Goal: Book appointment/travel/reservation

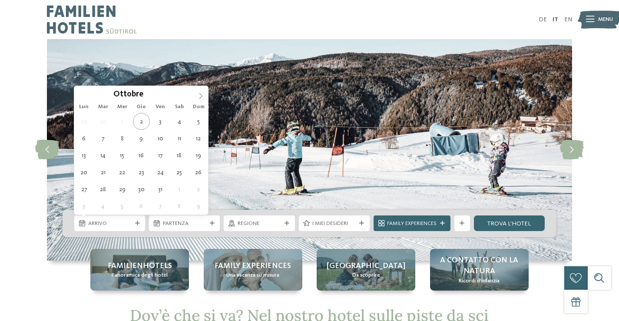
click at [197, 97] on span at bounding box center [200, 93] width 15 height 15
type input "****"
click at [197, 97] on span at bounding box center [200, 93] width 15 height 15
type div "[DATE]"
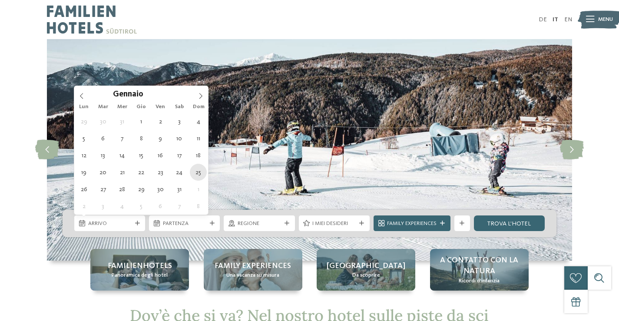
type input "****"
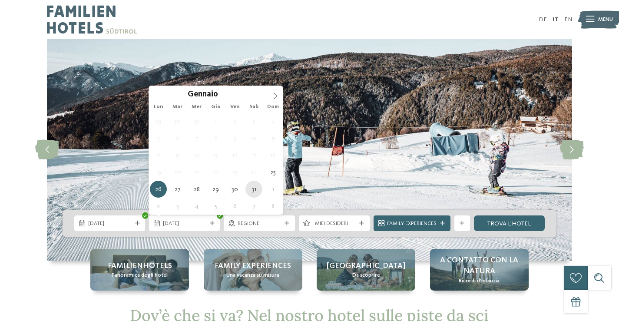
type div "[DATE]"
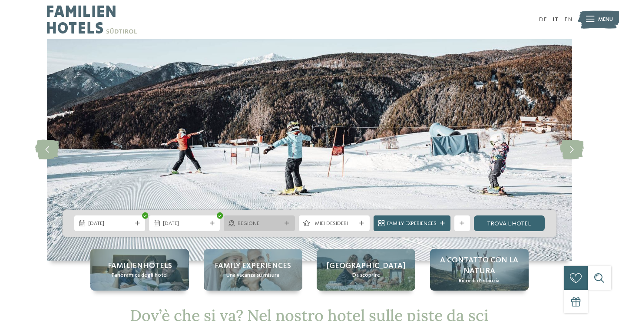
click at [283, 223] on div at bounding box center [287, 223] width 8 height 5
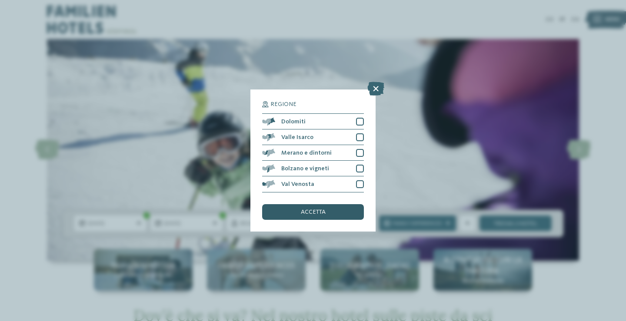
click at [305, 212] on span "accetta" at bounding box center [313, 212] width 25 height 6
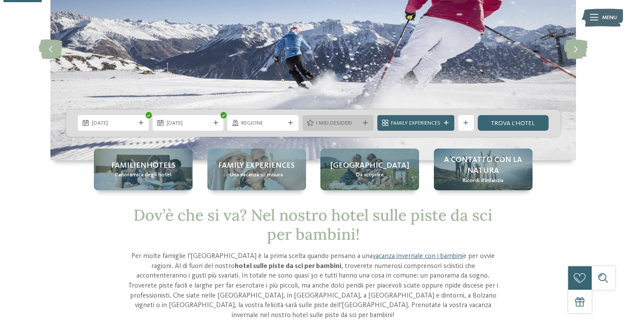
scroll to position [87, 0]
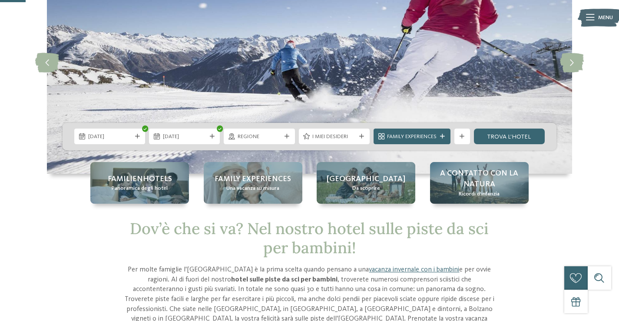
click at [346, 138] on span "I miei desideri" at bounding box center [333, 137] width 43 height 8
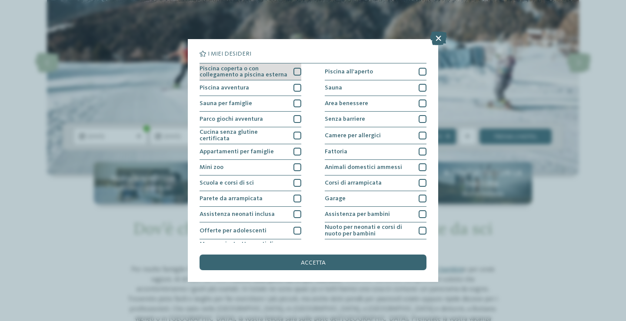
click at [294, 69] on div at bounding box center [297, 72] width 8 height 8
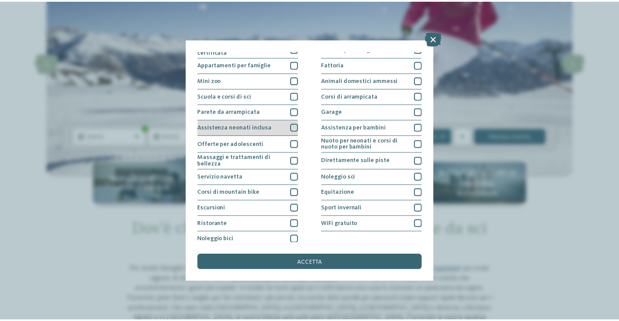
scroll to position [90, 0]
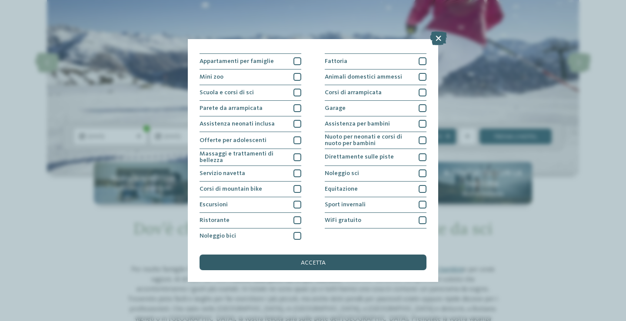
click at [313, 261] on span "accetta" at bounding box center [313, 263] width 25 height 6
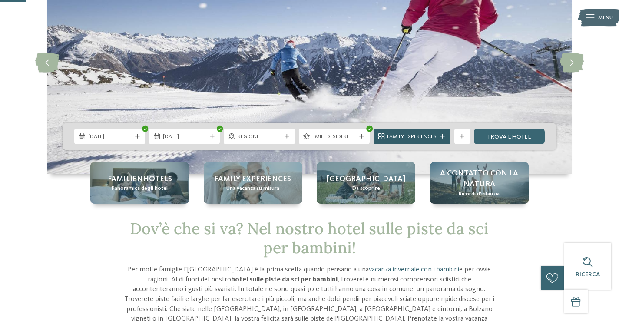
click at [428, 140] on span "Family Experiences" at bounding box center [412, 137] width 50 height 8
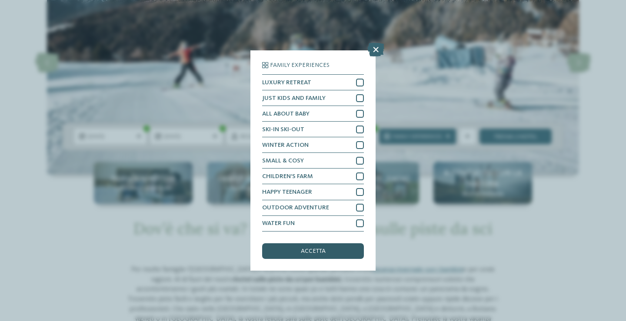
click at [313, 250] on span "accetta" at bounding box center [313, 251] width 25 height 6
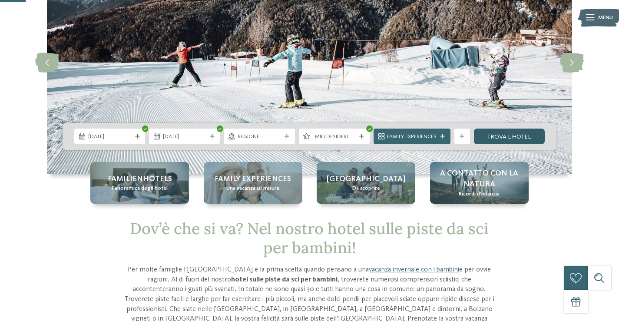
click at [531, 137] on link "trova l’hotel" at bounding box center [509, 137] width 71 height 16
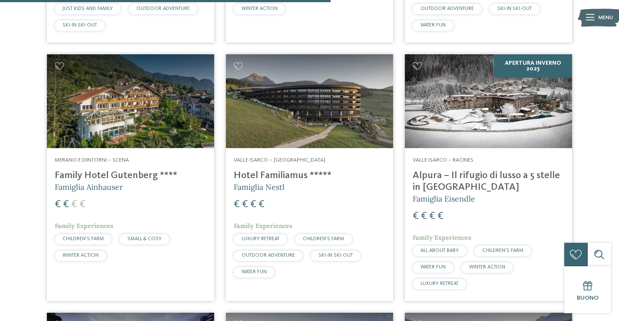
scroll to position [947, 0]
